Goal: Task Accomplishment & Management: Complete application form

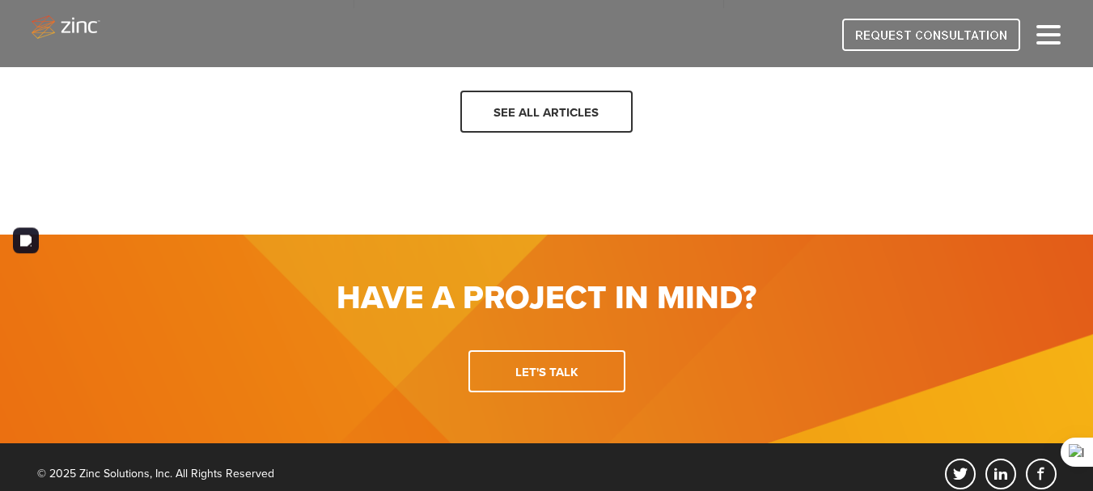
scroll to position [2209, 0]
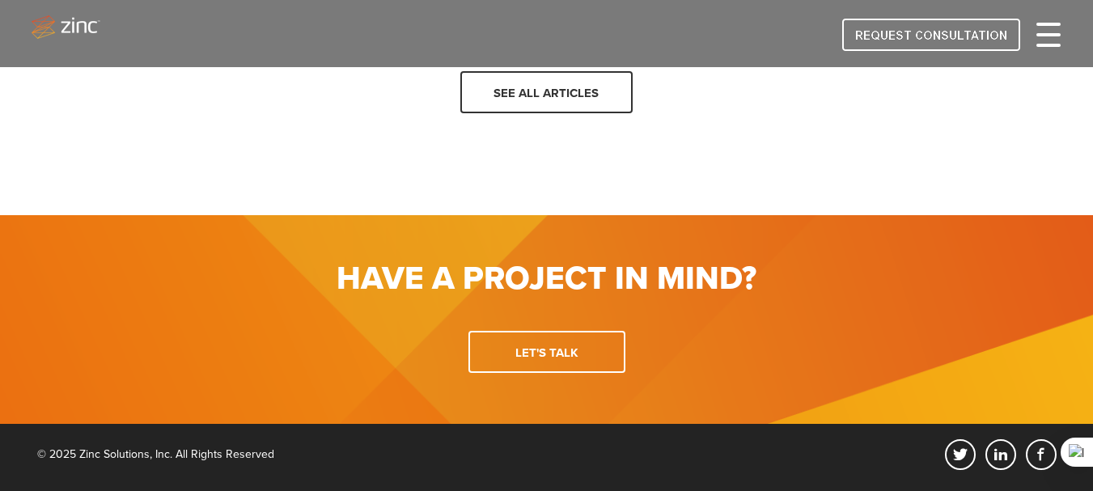
click at [1054, 40] on div at bounding box center [1048, 34] width 24 height 19
click at [1047, 38] on div at bounding box center [1048, 34] width 24 height 19
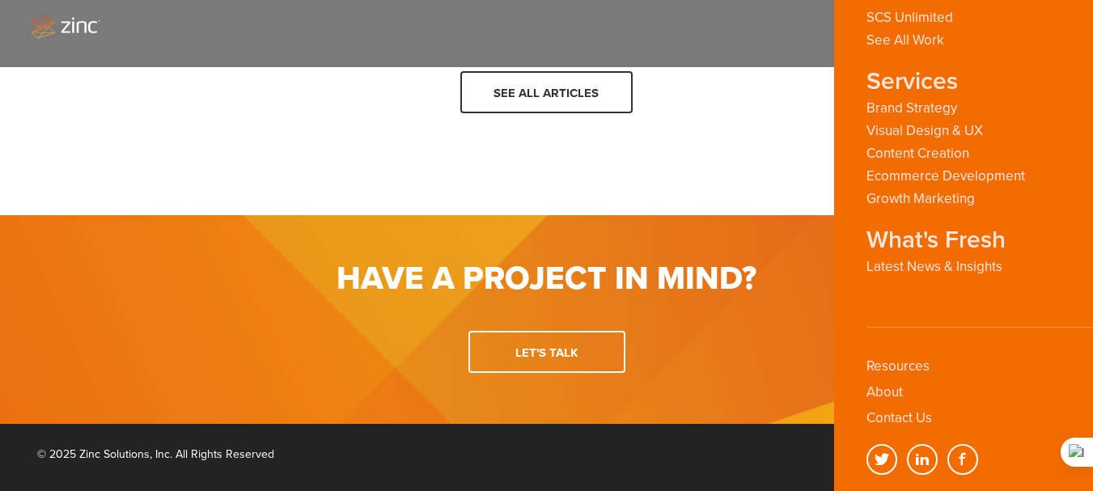
click at [919, 403] on li "About" at bounding box center [952, 397] width 170 height 26
click at [917, 413] on link "Contact Us" at bounding box center [900, 417] width 66 height 17
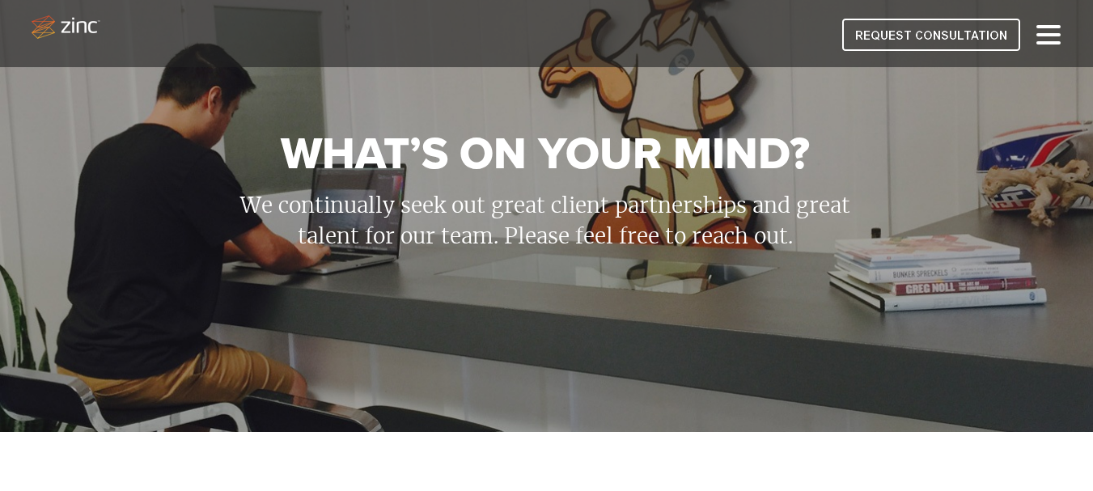
scroll to position [485, 0]
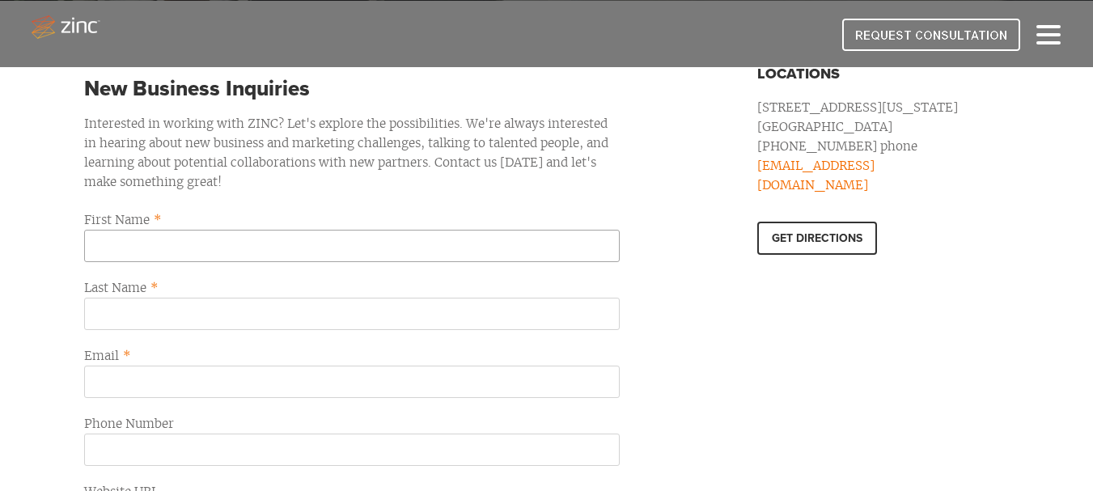
click at [149, 252] on input "First Name *" at bounding box center [352, 246] width 536 height 32
paste input "Matt Bach"
drag, startPoint x: 135, startPoint y: 241, endPoint x: 203, endPoint y: 261, distance: 70.7
click at [203, 261] on input "Matt Bach" at bounding box center [352, 246] width 536 height 32
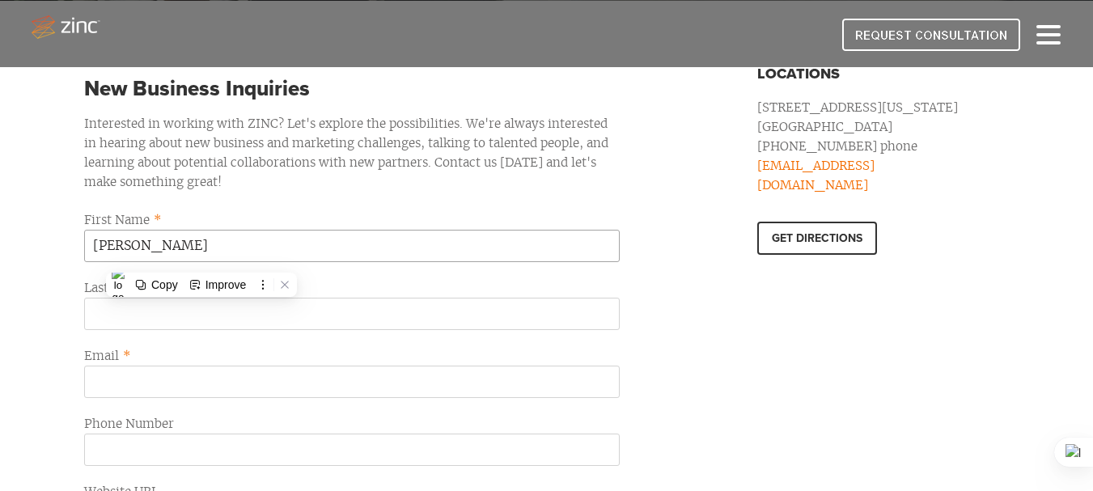
click at [133, 247] on input "Matt Bach" at bounding box center [352, 246] width 536 height 32
drag, startPoint x: 133, startPoint y: 247, endPoint x: 156, endPoint y: 300, distance: 58.0
click at [206, 256] on input "Matt Bach" at bounding box center [352, 246] width 536 height 32
type input "Matt"
drag, startPoint x: 122, startPoint y: 316, endPoint x: 123, endPoint y: 333, distance: 17.0
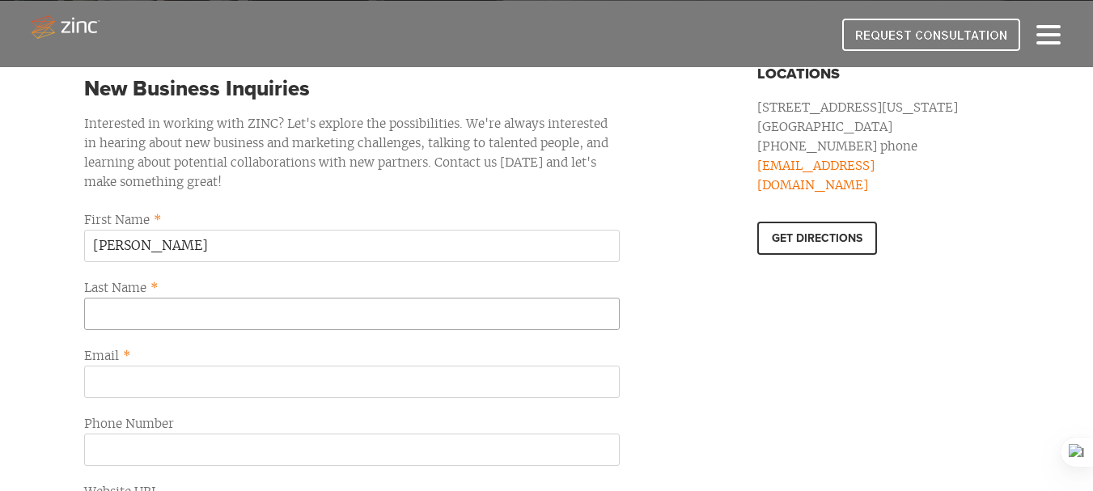
click at [122, 316] on input "Last Name *" at bounding box center [352, 314] width 536 height 32
paste input "Bach"
type input "Bach"
click at [116, 367] on input "Email *" at bounding box center [352, 382] width 536 height 32
paste input "matt@agencypusher.com"
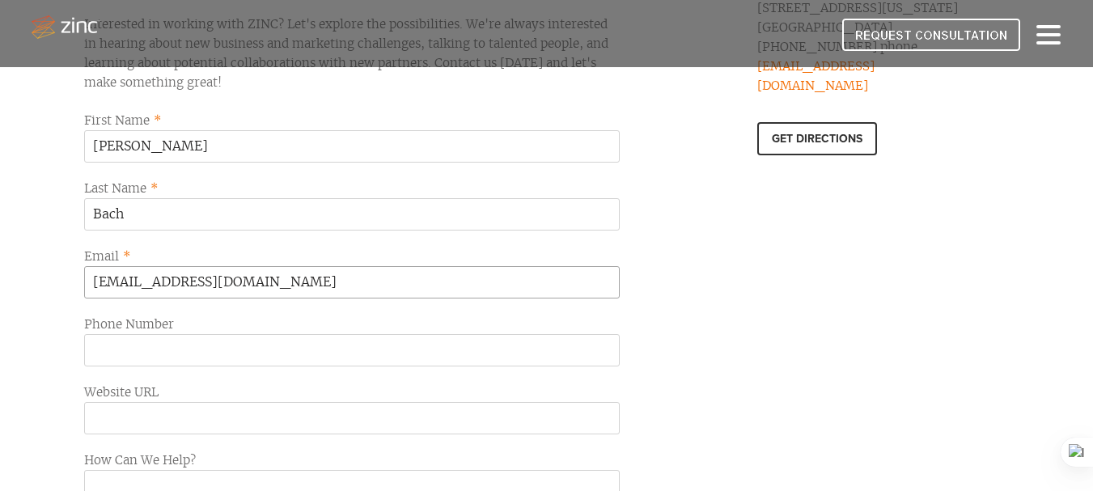
scroll to position [647, 0]
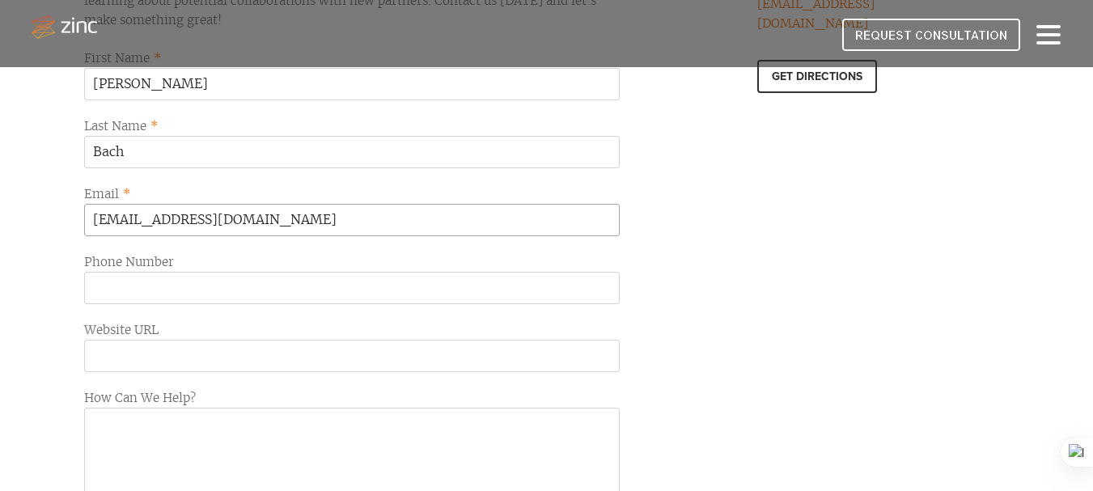
type input "matt@agencypusher.com"
click at [148, 291] on input "Phone Number" at bounding box center [352, 288] width 536 height 32
paste input "7274342236"
type input "7274342236"
click at [146, 356] on input "Website URL" at bounding box center [352, 356] width 536 height 32
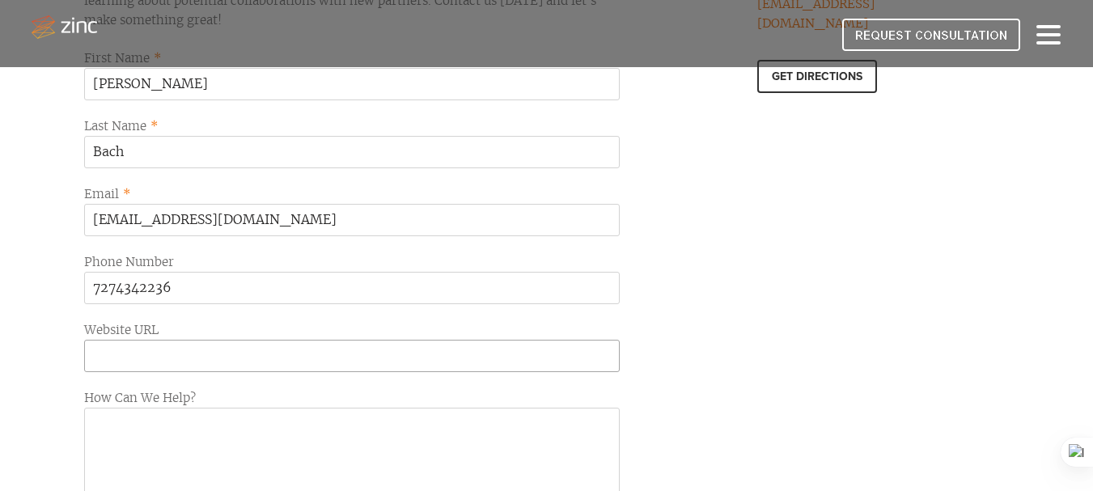
paste input "https://www.mutualmarkets.ai/"
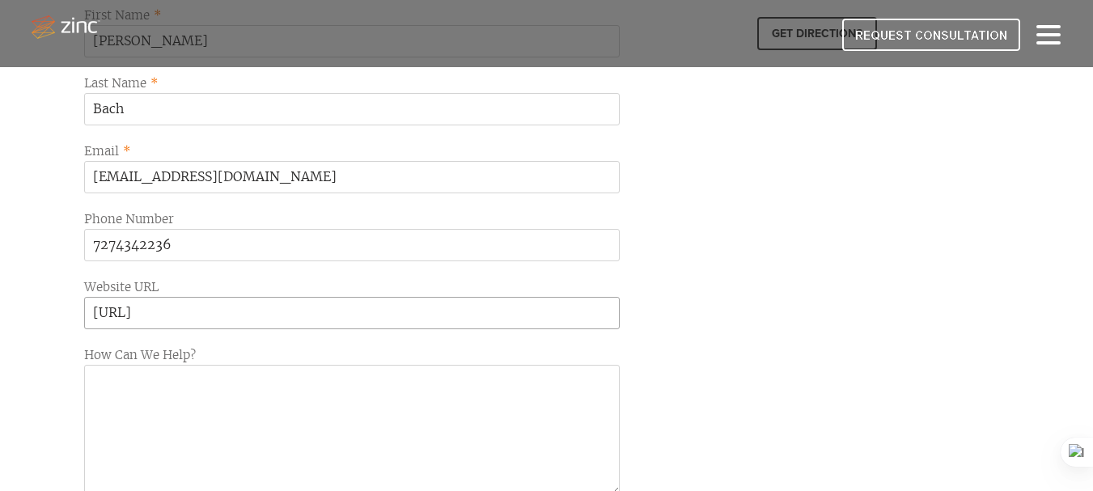
type input "https://www.mutualmarkets.ai/"
click at [134, 400] on textarea "How Can We Help?" at bounding box center [352, 430] width 536 height 130
paste textarea ""I noticed Zinc helps businesses grow with tailored web design and marketing so…"
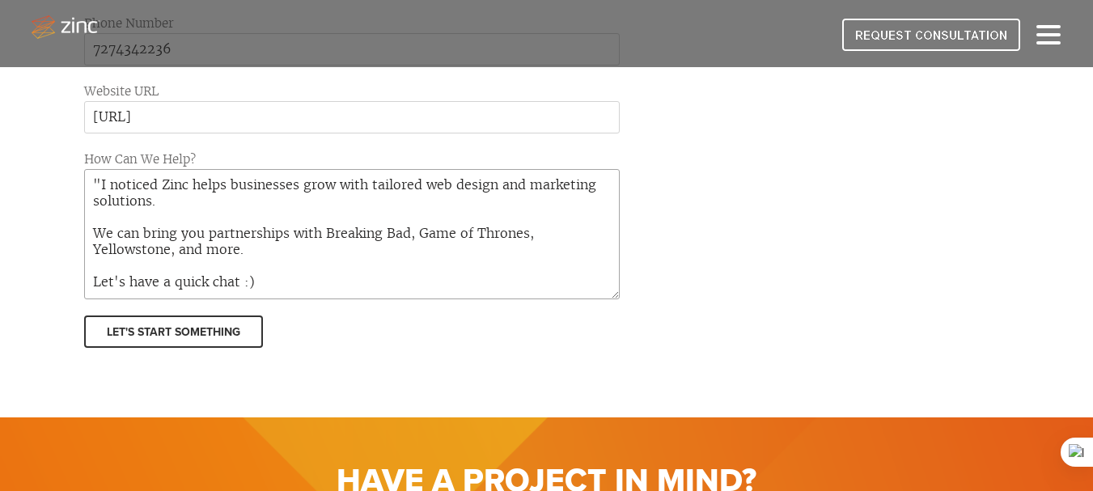
scroll to position [853, 0]
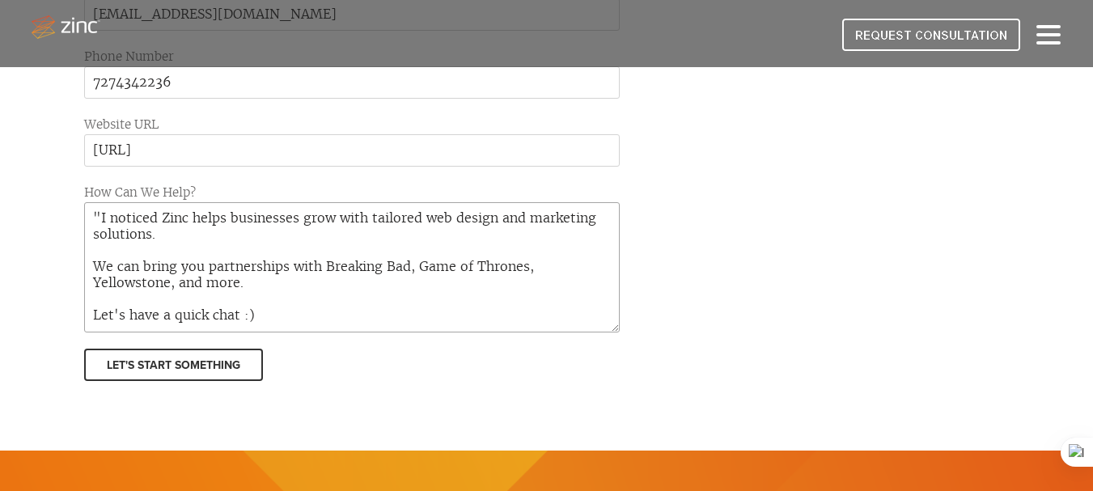
click at [96, 213] on textarea ""I noticed Zinc helps businesses grow with tailored web design and marketing so…" at bounding box center [352, 267] width 536 height 130
click at [101, 218] on textarea ""I noticed Zinc helps businesses grow with tailored web design and marketing so…" at bounding box center [352, 267] width 536 height 130
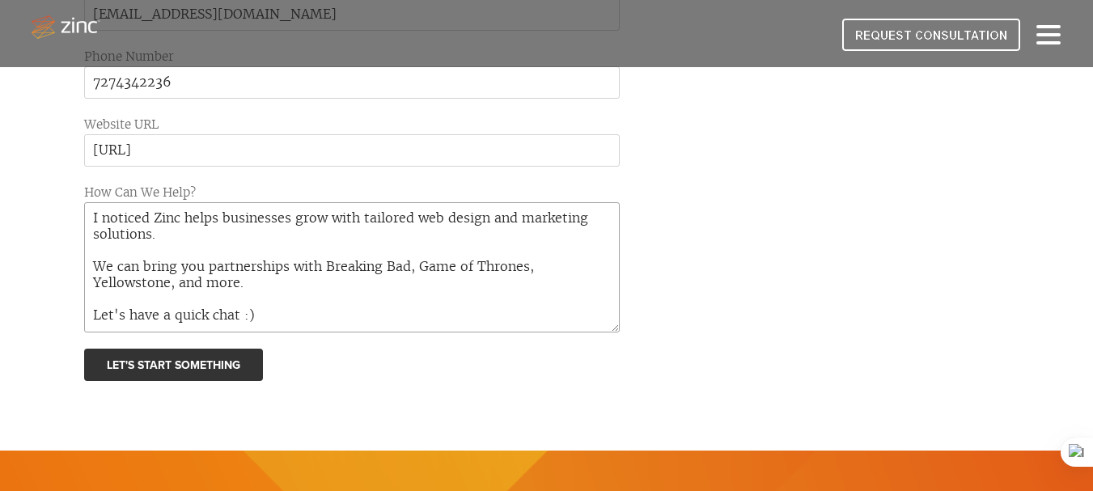
type textarea "I noticed Zinc helps businesses grow with tailored web design and marketing sol…"
click at [173, 364] on input "Let's Start Something" at bounding box center [173, 365] width 179 height 32
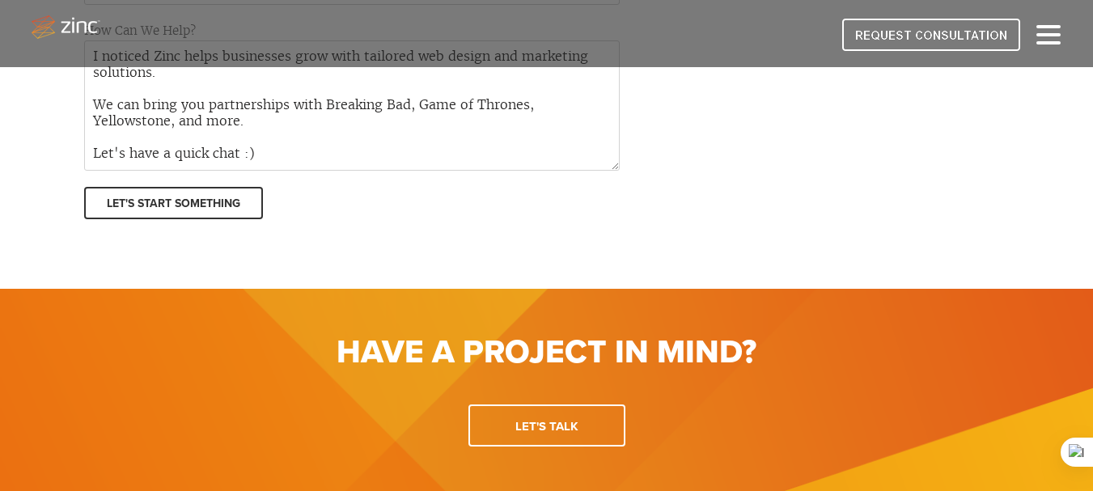
scroll to position [573, 0]
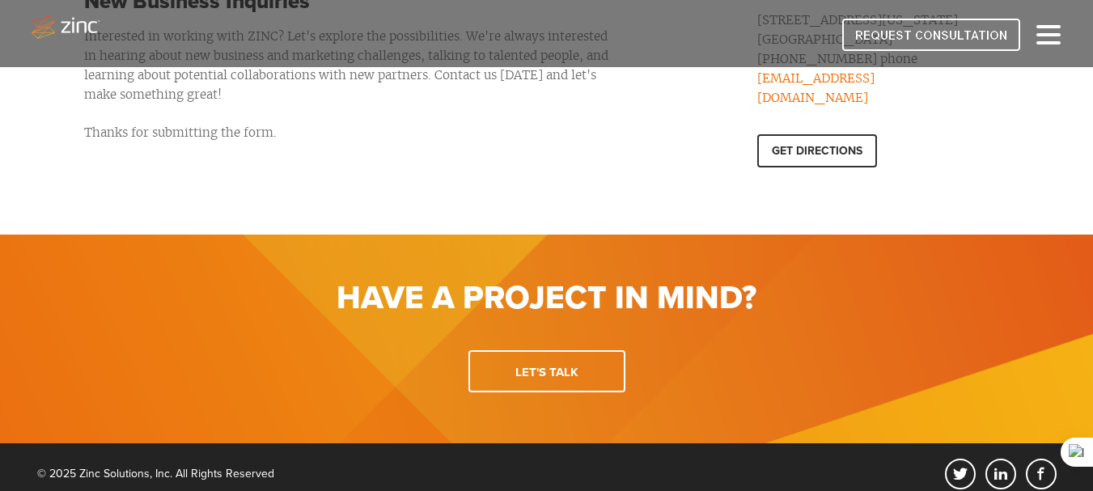
drag, startPoint x: 196, startPoint y: 157, endPoint x: 201, endPoint y: 182, distance: 25.7
click at [196, 162] on div "New Business Inquiries Interested in working with ZINC? Let's explore the possi…" at bounding box center [547, 79] width 926 height 210
